Goal: Use online tool/utility: Use online tool/utility

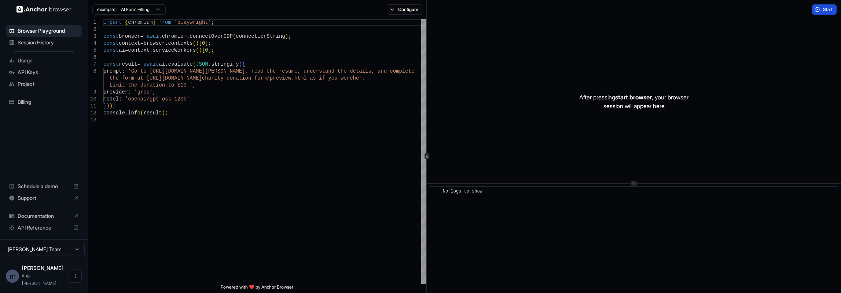
click at [815, 10] on button "Start" at bounding box center [824, 9] width 25 height 10
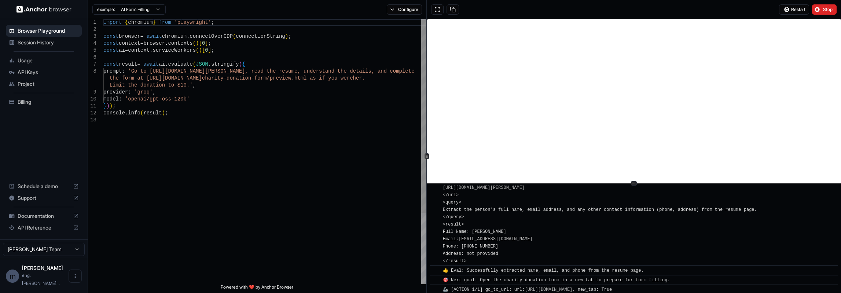
click at [222, 104] on div "import { chromium } from 'playwright' ; const browser = await chromium . connec…" at bounding box center [264, 200] width 323 height 362
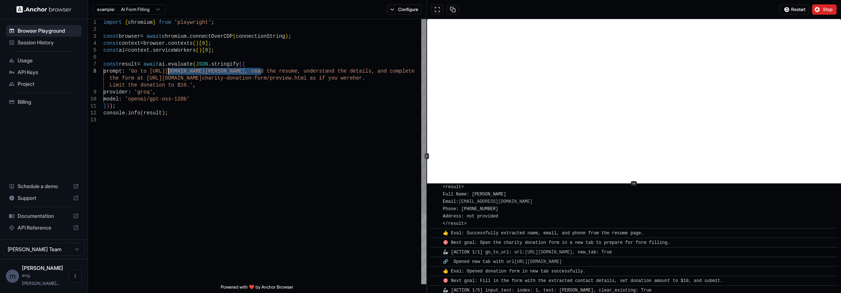
scroll to position [187, 0]
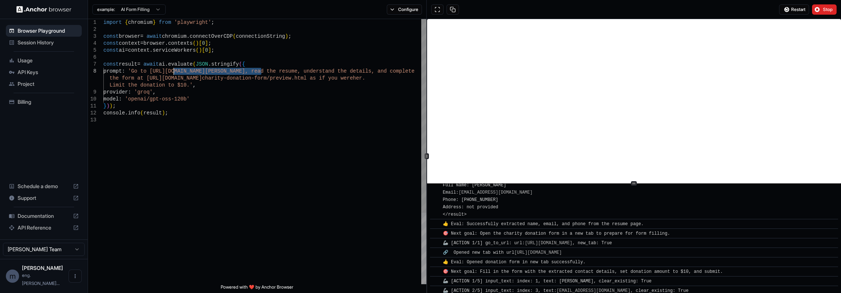
drag, startPoint x: 262, startPoint y: 70, endPoint x: 173, endPoint y: 72, distance: 88.7
click at [173, 72] on div "import { chromium } from 'playwright' ; const browser = await chromium . connec…" at bounding box center [264, 200] width 323 height 362
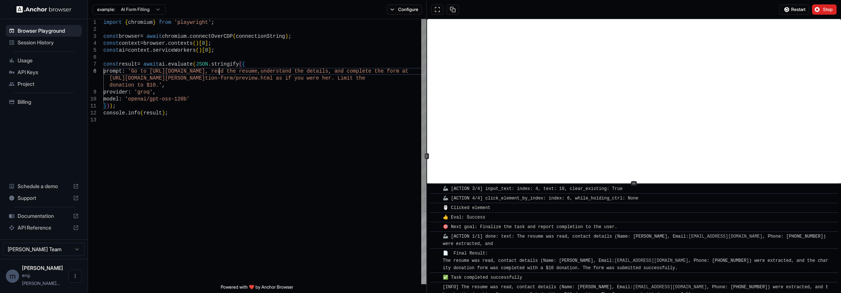
scroll to position [364, 0]
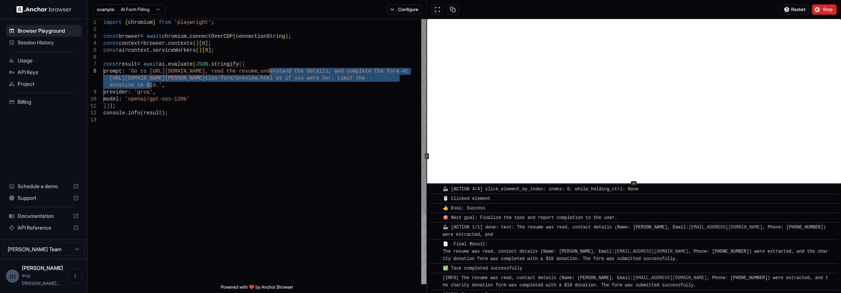
drag, startPoint x: 152, startPoint y: 86, endPoint x: 271, endPoint y: 70, distance: 119.5
click at [271, 70] on div "import { chromium } from 'playwright' ; const browser = await chromium . connec…" at bounding box center [264, 200] width 323 height 362
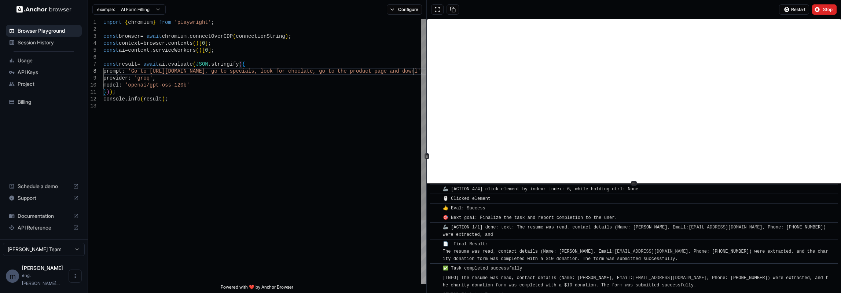
scroll to position [56, 0]
type textarea "**********"
drag, startPoint x: 825, startPoint y: 8, endPoint x: 820, endPoint y: 16, distance: 9.8
click at [825, 8] on span "Stop" at bounding box center [828, 10] width 10 height 6
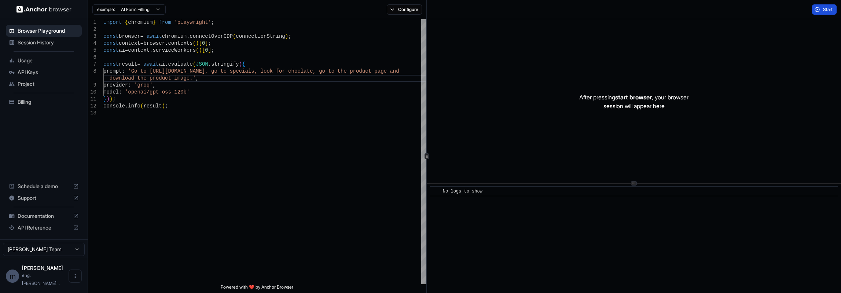
click at [814, 7] on button "Start" at bounding box center [824, 9] width 25 height 10
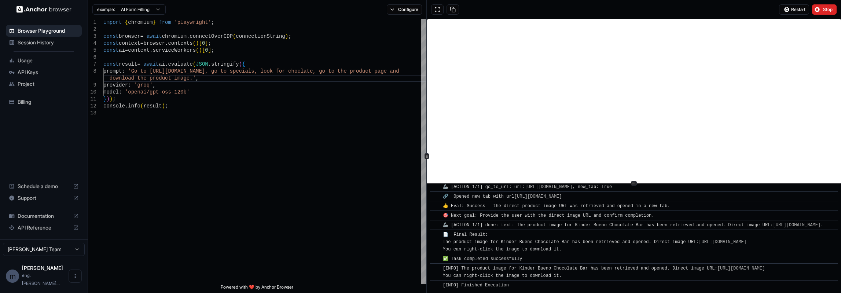
scroll to position [1016, 0]
